Goal: Task Accomplishment & Management: Use online tool/utility

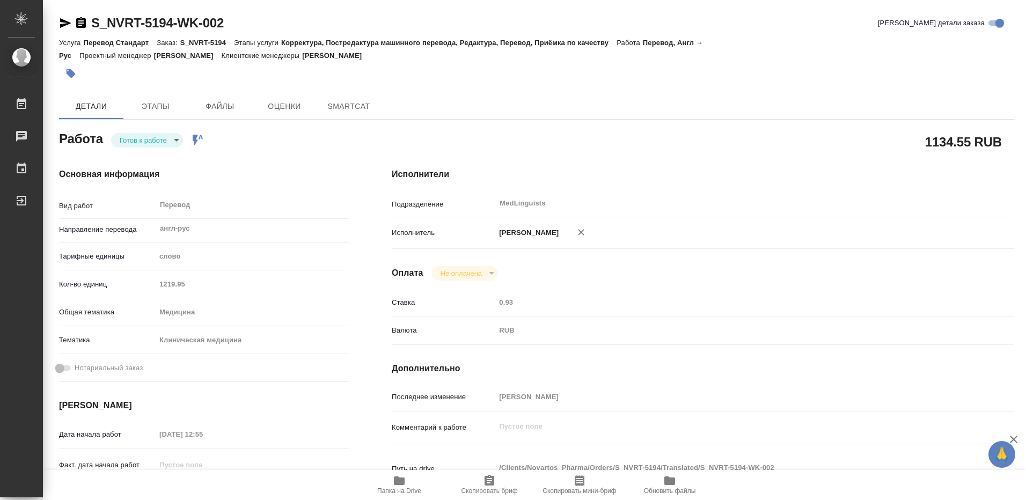
type textarea "x"
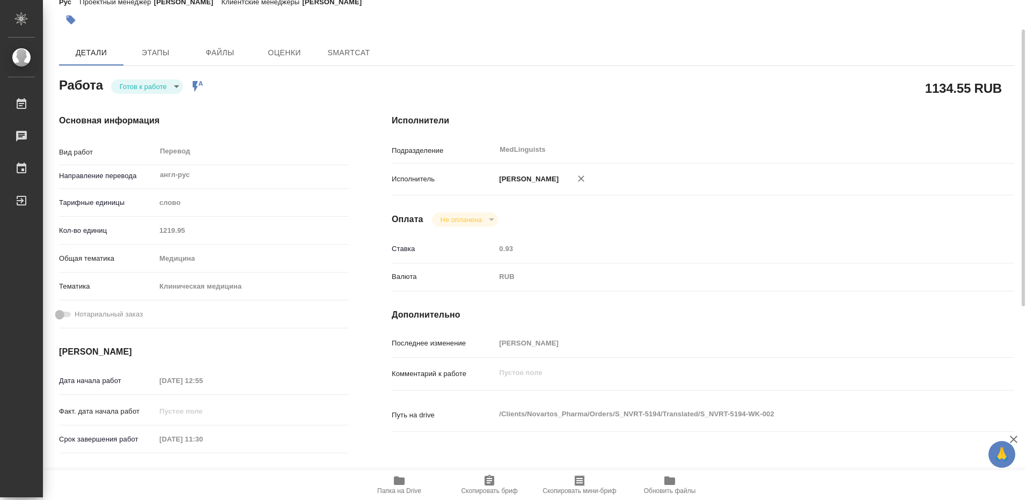
type textarea "x"
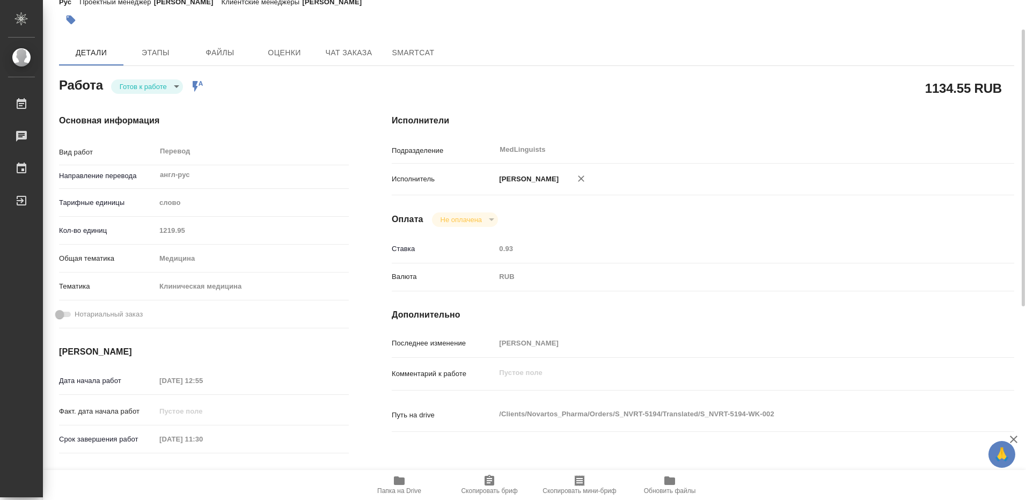
scroll to position [54, 0]
type textarea "x"
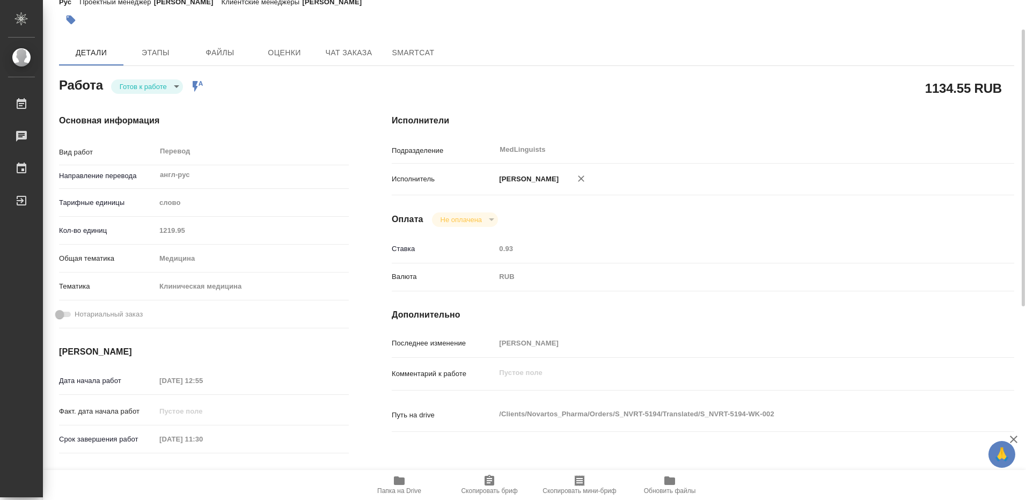
type textarea "x"
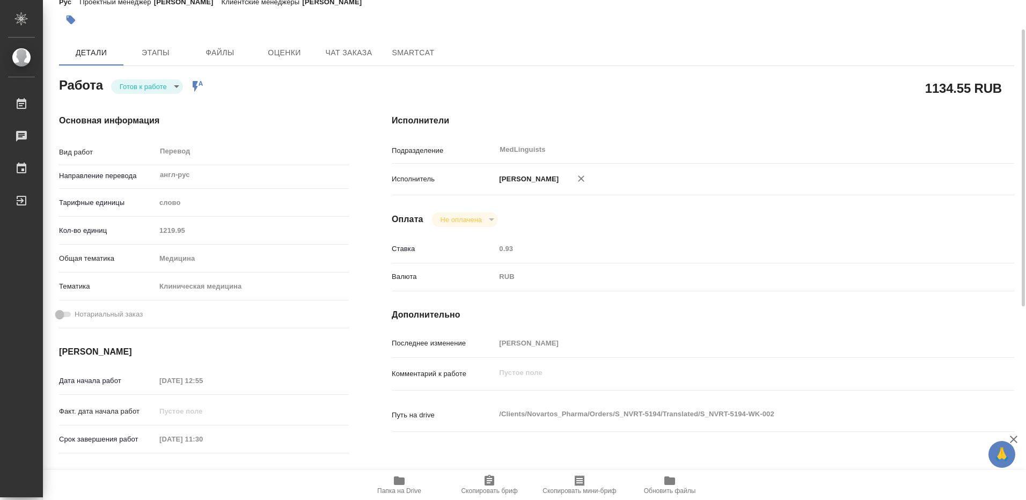
type textarea "x"
click at [272, 431] on div "[DATE] 11:30" at bounding box center [252, 439] width 193 height 16
